Goal: Task Accomplishment & Management: Use online tool/utility

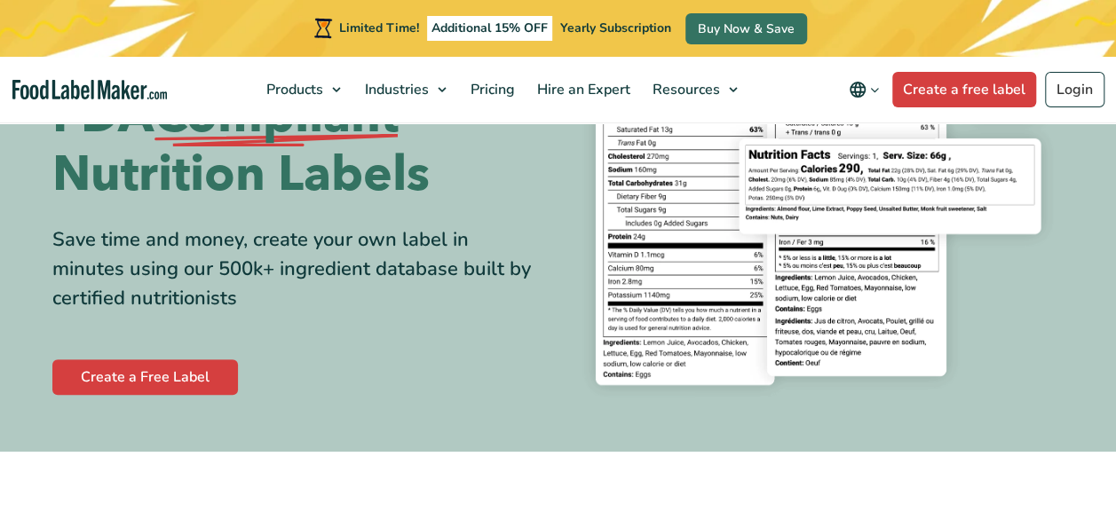
scroll to position [178, 0]
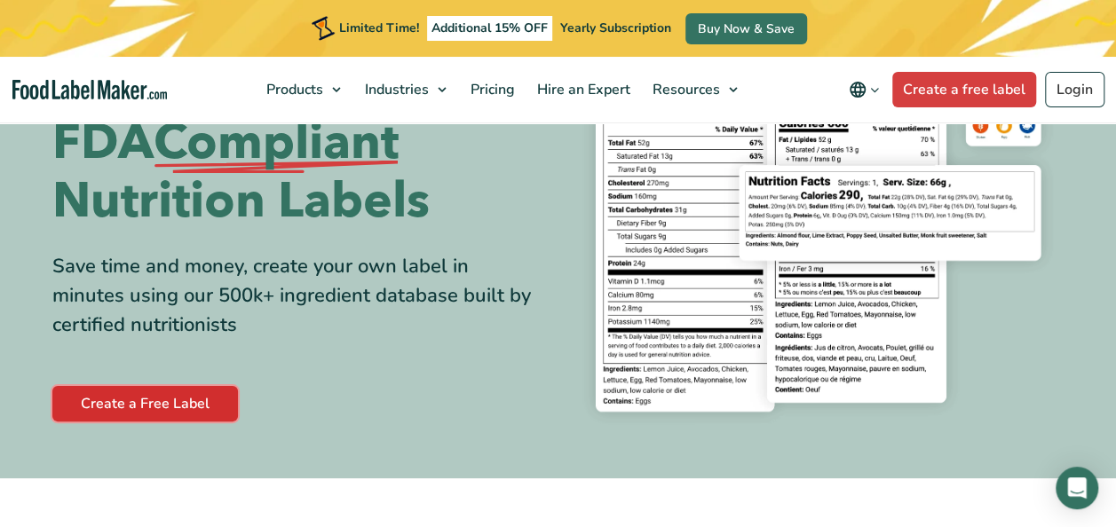
click at [138, 408] on link "Create a Free Label" at bounding box center [145, 404] width 186 height 36
